Goal: Task Accomplishment & Management: Use online tool/utility

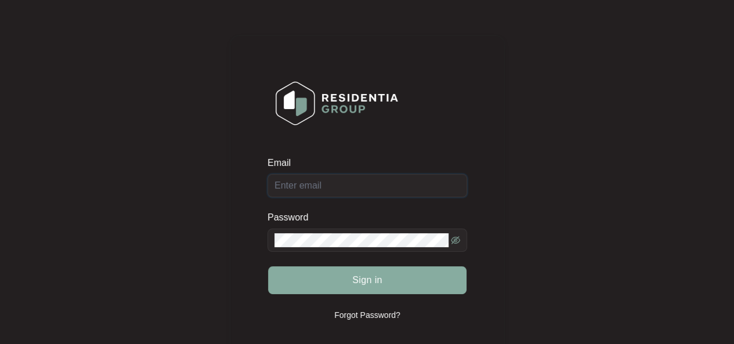
type input "[EMAIL_ADDRESS][DOMAIN_NAME]"
click at [377, 274] on span "Sign in" at bounding box center [367, 280] width 30 height 14
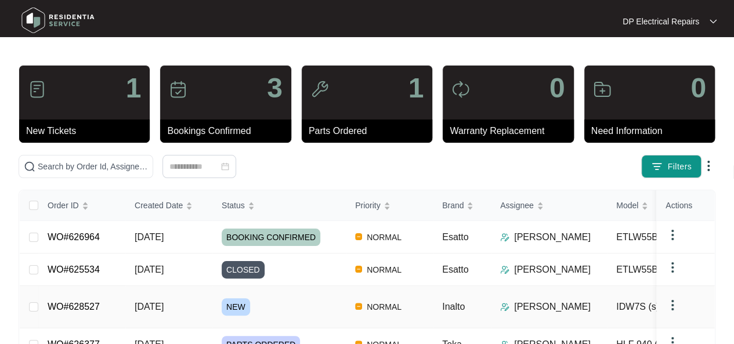
click at [157, 302] on span "[DATE]" at bounding box center [149, 307] width 29 height 10
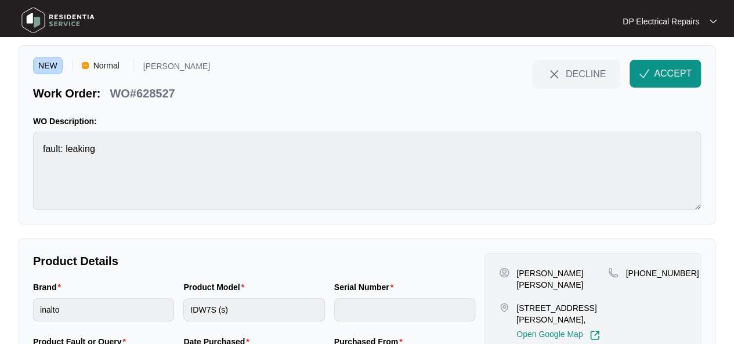
scroll to position [58, 0]
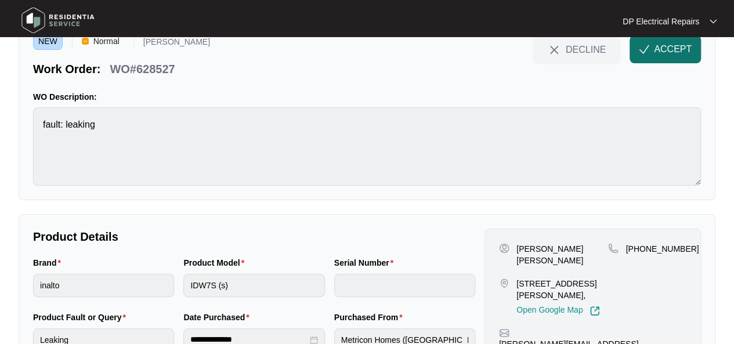
click at [660, 60] on button "ACCEPT" at bounding box center [664, 49] width 71 height 28
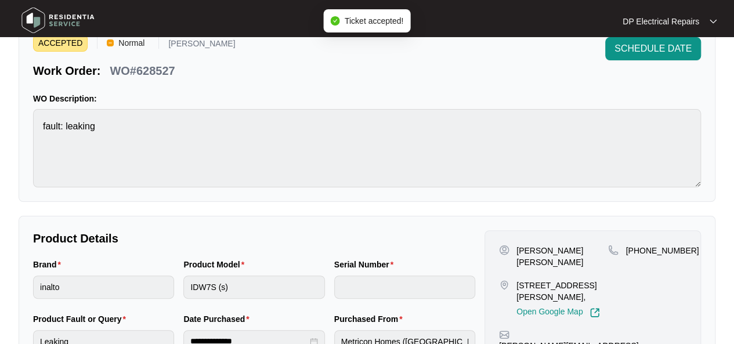
scroll to position [0, 0]
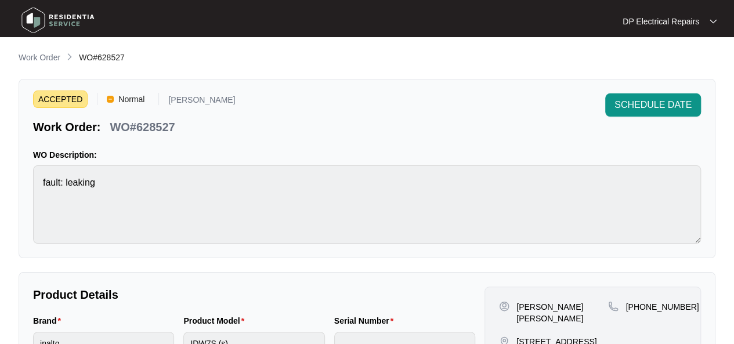
click at [119, 59] on span "WO#628527" at bounding box center [102, 57] width 46 height 9
click at [117, 58] on span "WO#628527" at bounding box center [102, 57] width 46 height 9
click at [116, 57] on span "WO#628527" at bounding box center [102, 57] width 46 height 9
click at [110, 55] on span "WO#628527" at bounding box center [102, 57] width 46 height 9
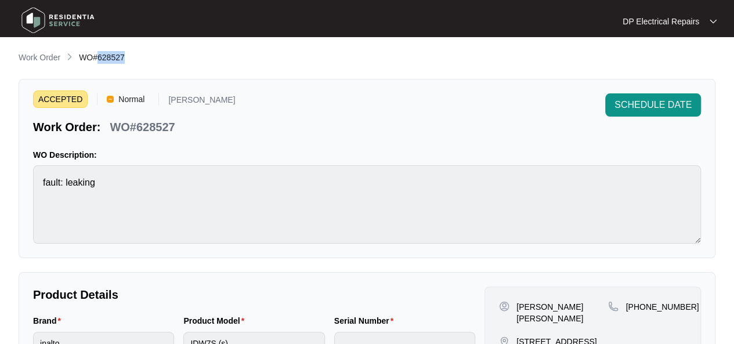
click at [110, 55] on span "WO#628527" at bounding box center [102, 57] width 46 height 9
copy span "628527"
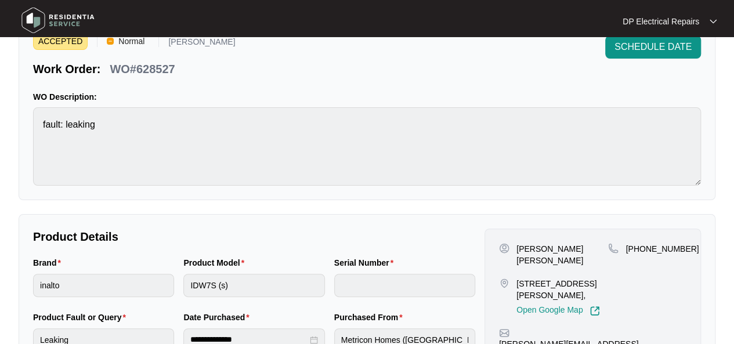
drag, startPoint x: 517, startPoint y: 266, endPoint x: 596, endPoint y: 281, distance: 79.6
click at [596, 281] on p "[STREET_ADDRESS][PERSON_NAME]," at bounding box center [562, 289] width 92 height 23
copy p "[STREET_ADDRESS][PERSON_NAME],"
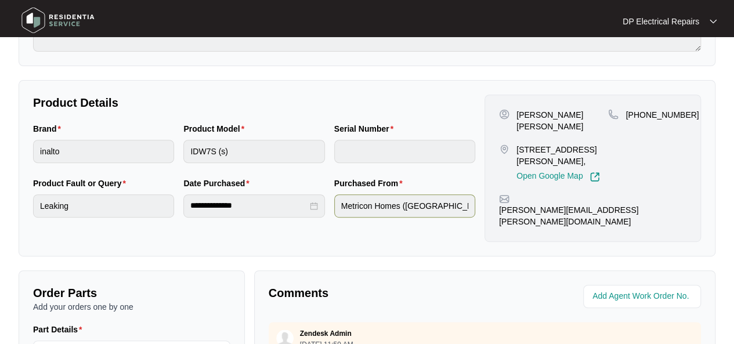
scroll to position [174, 0]
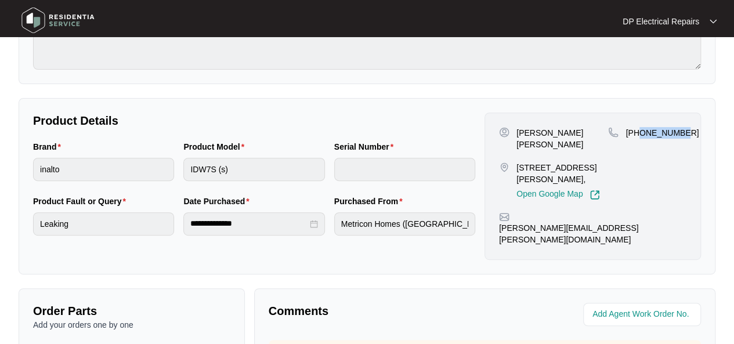
drag, startPoint x: 638, startPoint y: 129, endPoint x: 682, endPoint y: 135, distance: 44.4
click at [682, 135] on div "[PHONE_NUMBER]" at bounding box center [647, 133] width 78 height 12
copy p "452217739"
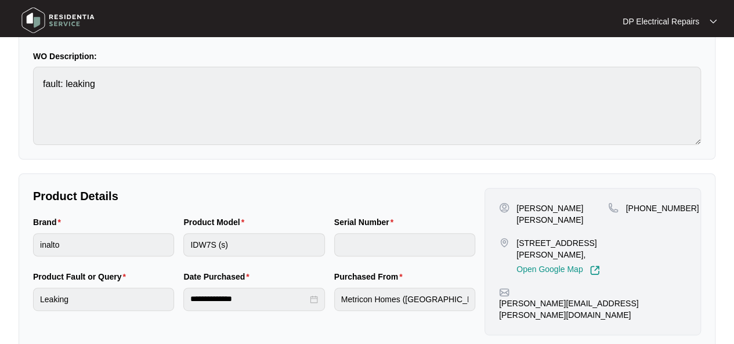
scroll to position [116, 0]
